Goal: Find specific page/section: Find specific page/section

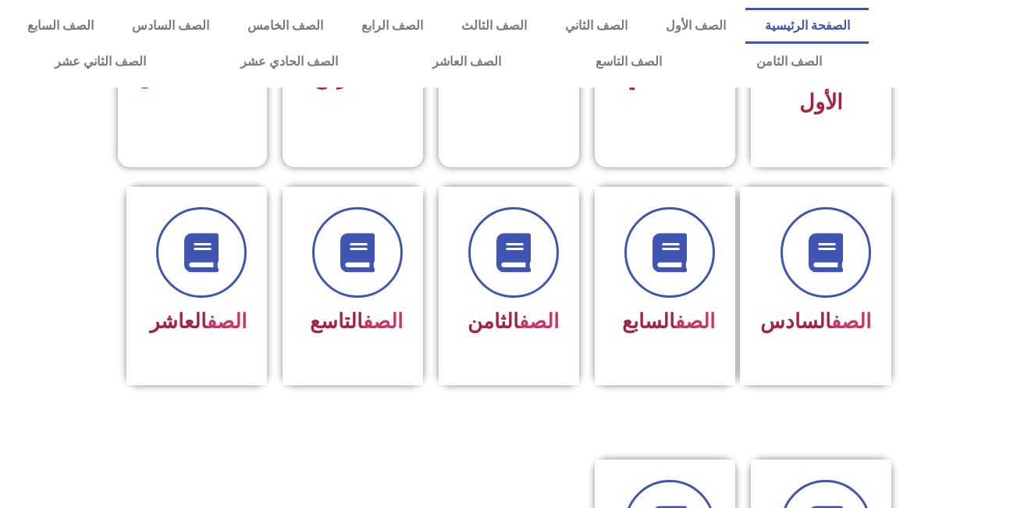
scroll to position [490, 0]
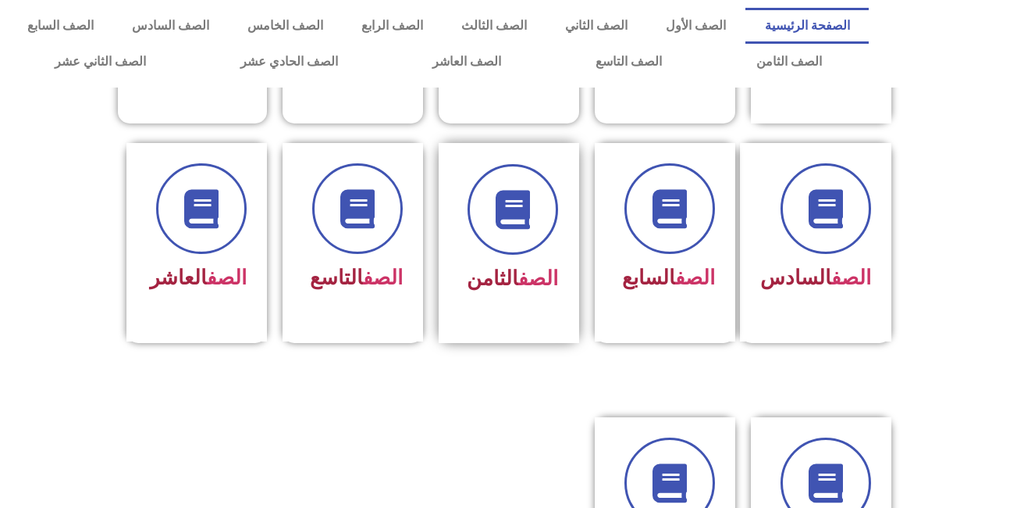
click at [534, 297] on div "الصف الثامن" at bounding box center [509, 243] width 141 height 200
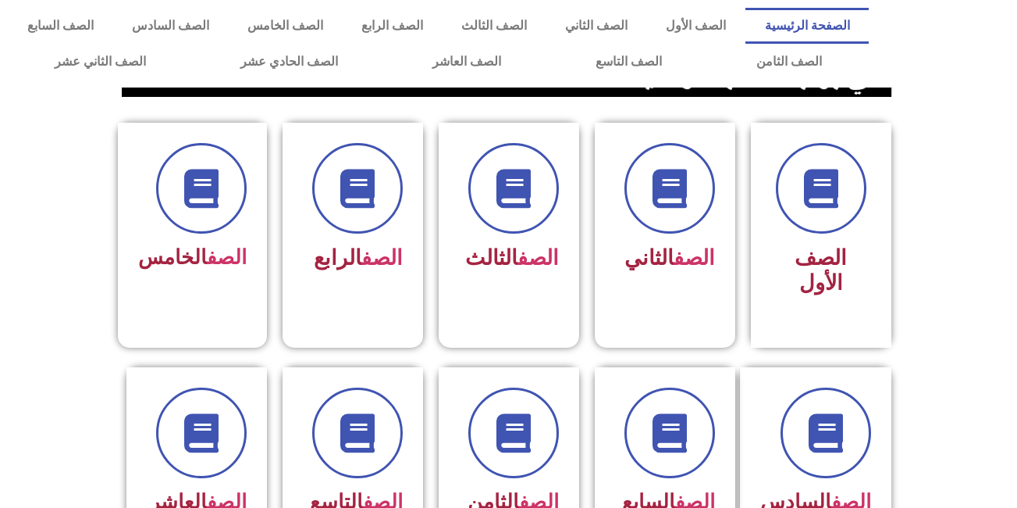
scroll to position [267, 0]
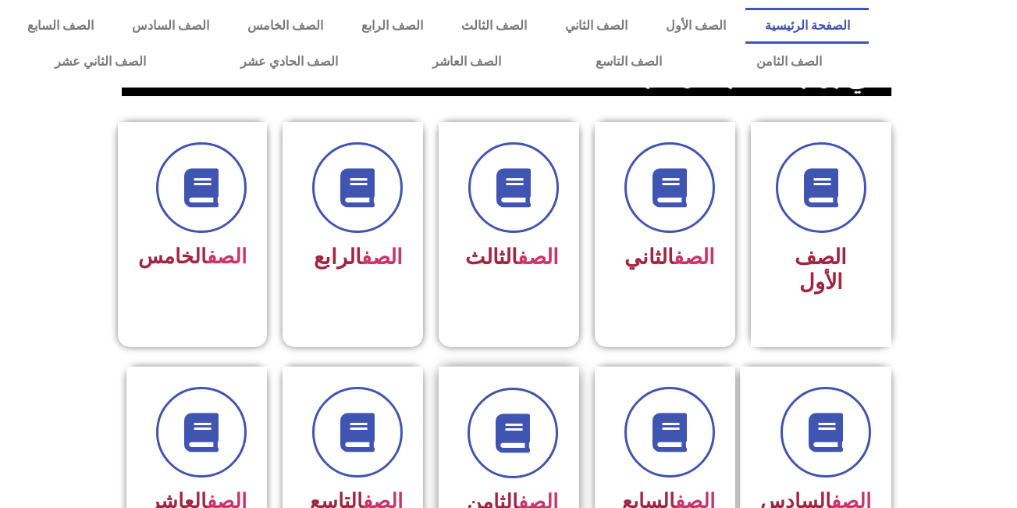
click at [458, 404] on div "الصف الثامن" at bounding box center [509, 466] width 141 height 200
